Goal: Task Accomplishment & Management: Complete application form

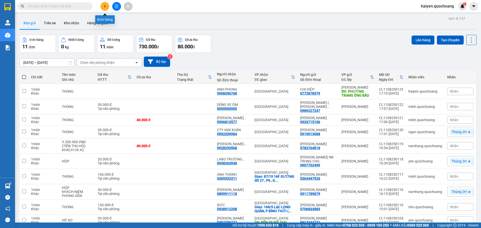
click at [106, 5] on icon "plus" at bounding box center [105, 7] width 4 height 4
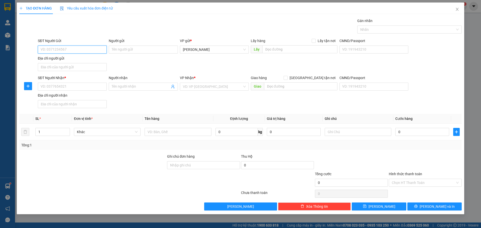
click at [69, 51] on input "SĐT Người Gửi" at bounding box center [72, 50] width 69 height 8
type input "0386089307"
click at [124, 49] on input "Người gửi" at bounding box center [143, 50] width 69 height 8
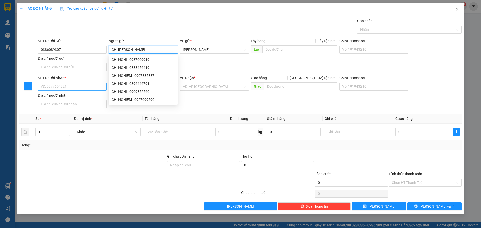
type input "CHỊ [PERSON_NAME]"
click at [60, 89] on input "SĐT Người Nhận *" at bounding box center [72, 87] width 69 height 8
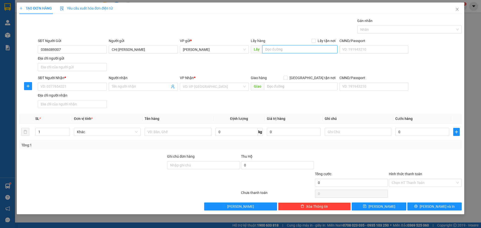
click at [296, 47] on input "text" at bounding box center [299, 49] width 75 height 8
type input "CX THẠNH HẢI"
click at [59, 87] on input "SĐT Người Nhận *" at bounding box center [72, 87] width 69 height 8
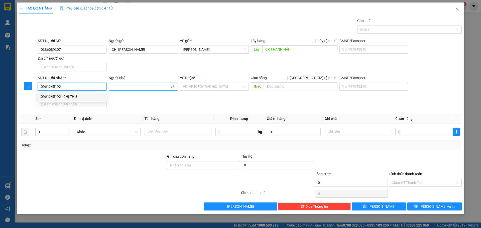
type input "0961245192"
click at [132, 87] on input "Người nhận" at bounding box center [141, 87] width 58 height 6
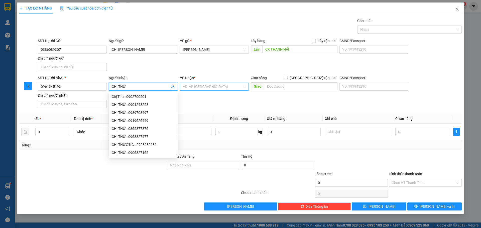
type input "CHỊ THƯ"
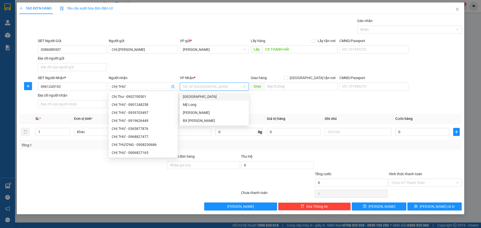
click at [216, 88] on input "search" at bounding box center [212, 87] width 59 height 8
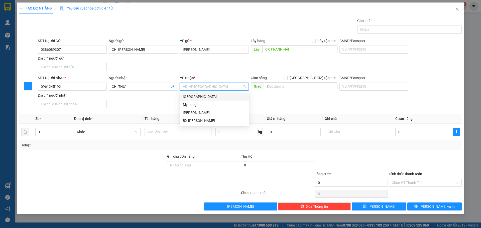
click at [200, 98] on div "[GEOGRAPHIC_DATA]" at bounding box center [214, 97] width 63 height 6
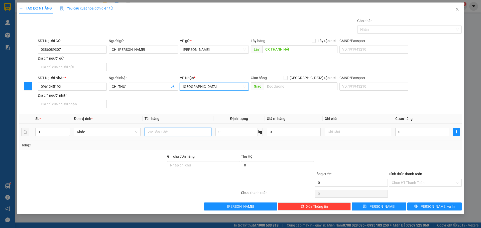
click at [175, 135] on input "text" at bounding box center [178, 132] width 67 height 8
type input "HỒ SƠ"
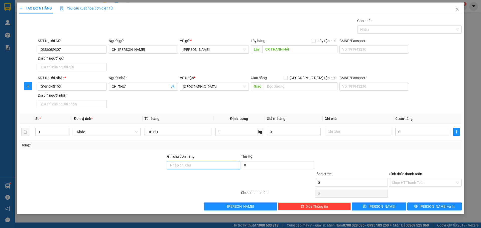
click at [213, 168] on input "Ghi chú đơn hàng" at bounding box center [203, 165] width 73 height 8
type input "Chưa thu"
click at [420, 206] on button "[PERSON_NAME] và In" at bounding box center [435, 207] width 54 height 8
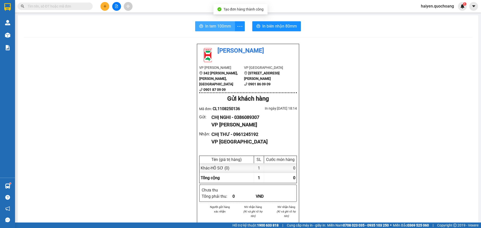
click at [216, 25] on span "In tem 100mm" at bounding box center [218, 26] width 26 height 6
click at [220, 27] on span "In tem 100mm" at bounding box center [218, 26] width 26 height 6
click at [215, 27] on span "In tem 100mm" at bounding box center [218, 26] width 26 height 6
click at [219, 27] on span "In tem 100mm" at bounding box center [218, 26] width 26 height 6
